Goal: Find contact information: Find contact information

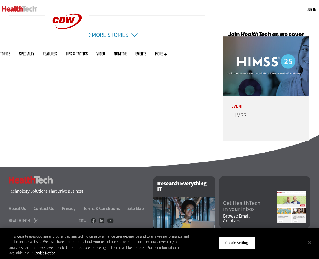
scroll to position [1447, 0]
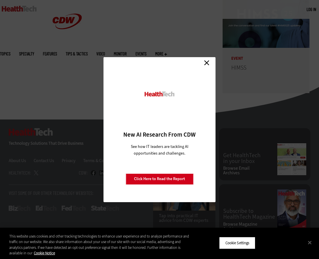
click at [207, 63] on link "Close" at bounding box center [207, 63] width 9 height 9
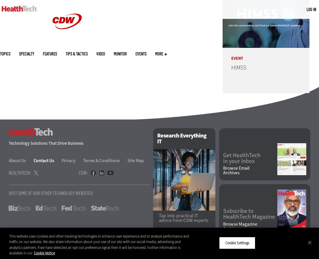
click at [46, 160] on link "Contact Us" at bounding box center [47, 160] width 27 height 6
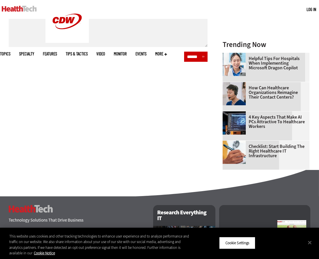
scroll to position [368, 0]
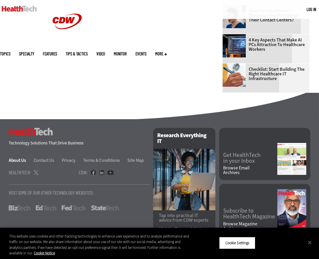
click at [23, 158] on link "About Us" at bounding box center [21, 160] width 24 height 6
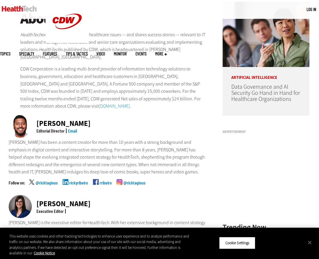
scroll to position [109, 0]
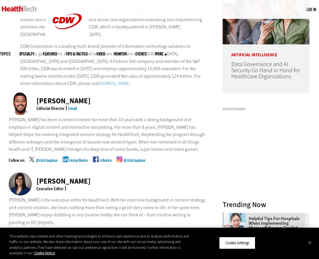
click at [71, 105] on link "Email" at bounding box center [72, 108] width 9 height 6
click at [72, 105] on link "Email" at bounding box center [72, 108] width 9 height 6
drag, startPoint x: 80, startPoint y: 105, endPoint x: 30, endPoint y: 94, distance: 50.9
click at [30, 94] on div "Ricky Ribeiro Editorial Director Email" at bounding box center [108, 104] width 199 height 24
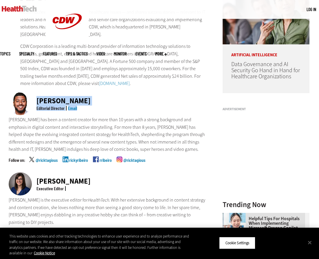
copy div "Ricky Ribeiro Editorial Director Email"
